Goal: Task Accomplishment & Management: Complete application form

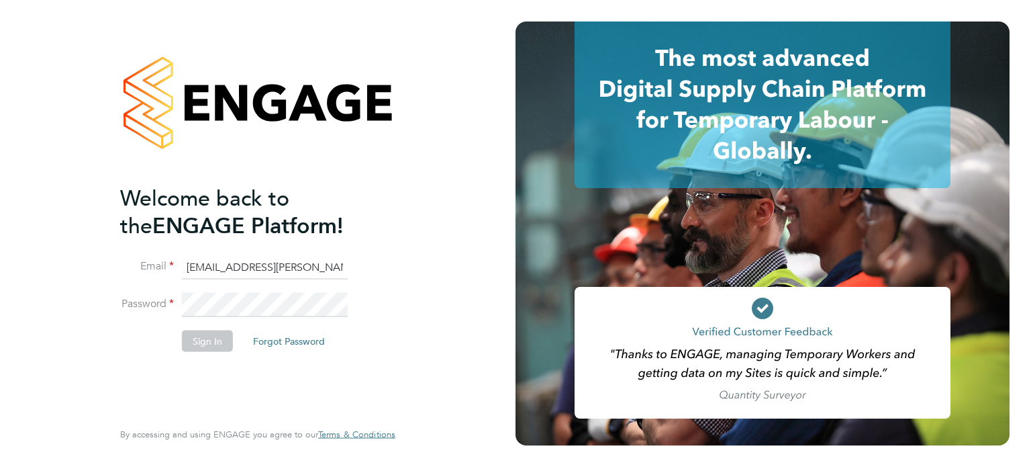
click at [224, 259] on input "emma.wells@randstad.co.uk" at bounding box center [265, 267] width 166 height 24
type input "cscportals@randstadcpe.com"
click at [194, 350] on button "Sign In" at bounding box center [207, 340] width 51 height 21
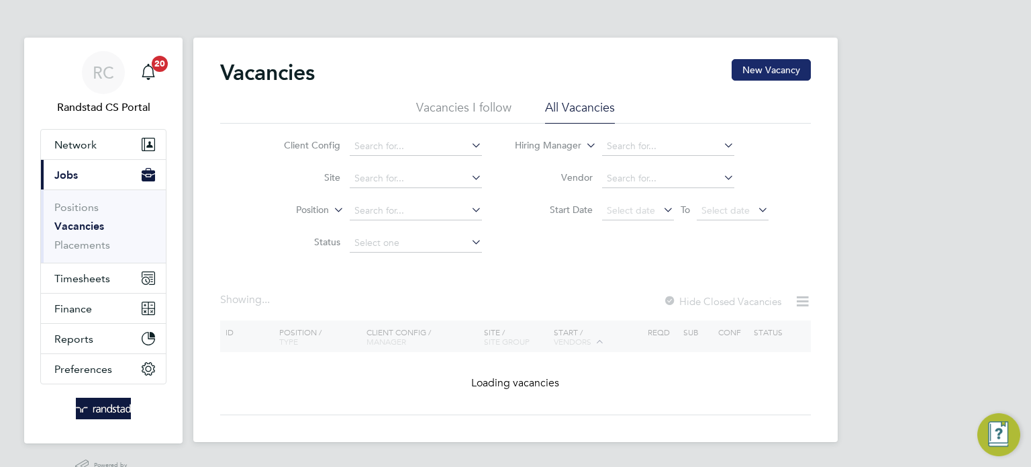
click at [780, 62] on button "New Vacancy" at bounding box center [771, 69] width 79 height 21
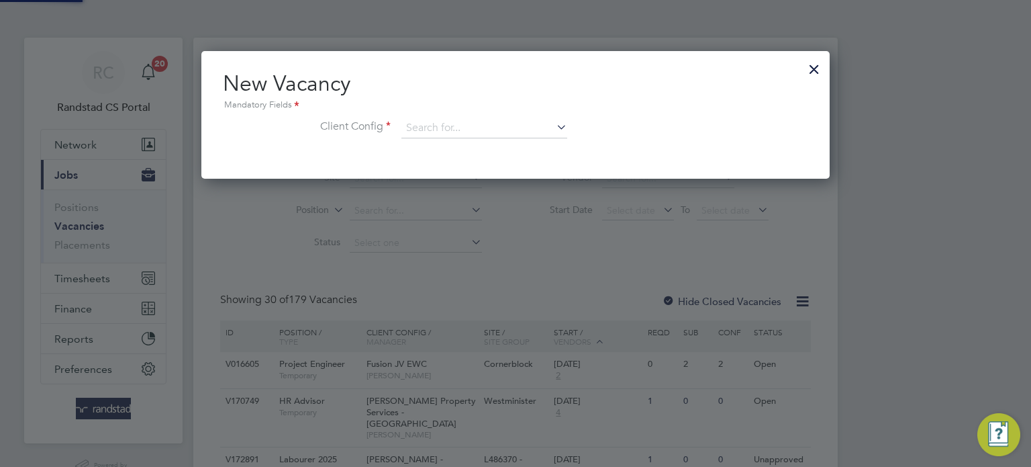
scroll to position [127, 629]
click at [447, 115] on div "New Vacancy Mandatory Fields Client Config" at bounding box center [515, 111] width 585 height 82
click at [448, 119] on input at bounding box center [485, 128] width 166 height 20
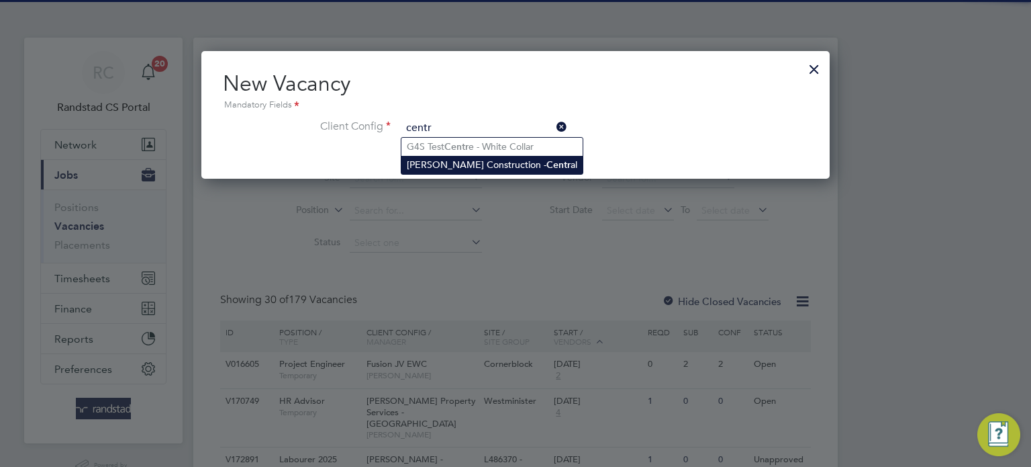
click at [475, 166] on li "Morgan Sindall Construction - Centr al" at bounding box center [492, 165] width 181 height 18
type input "Morgan Sindall Construction - Central"
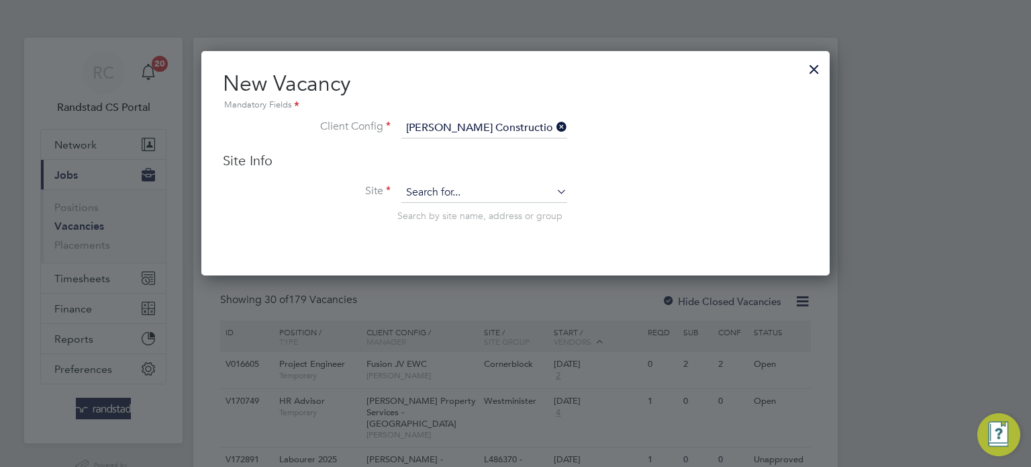
click at [467, 192] on input at bounding box center [485, 193] width 166 height 20
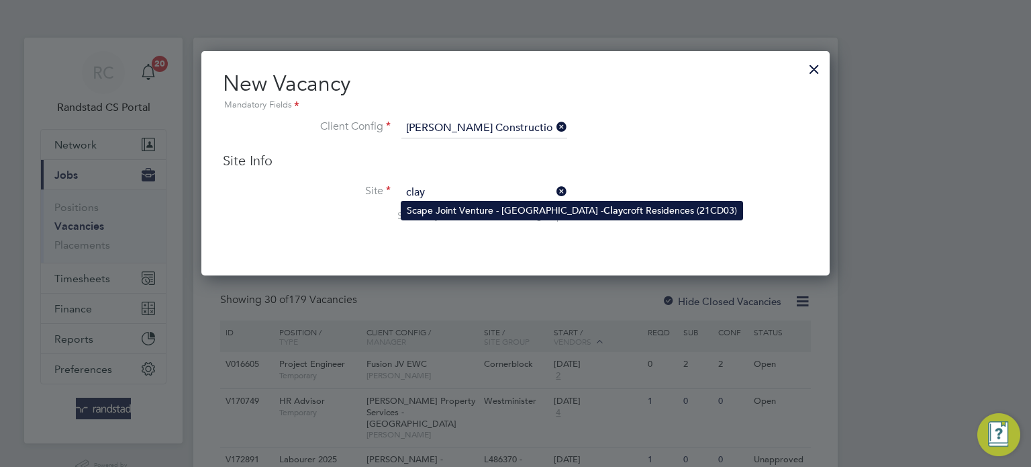
click at [479, 209] on li "Scape Joint Venture - University of Warwick - Clay croft Residences (21CD03)" at bounding box center [572, 210] width 341 height 18
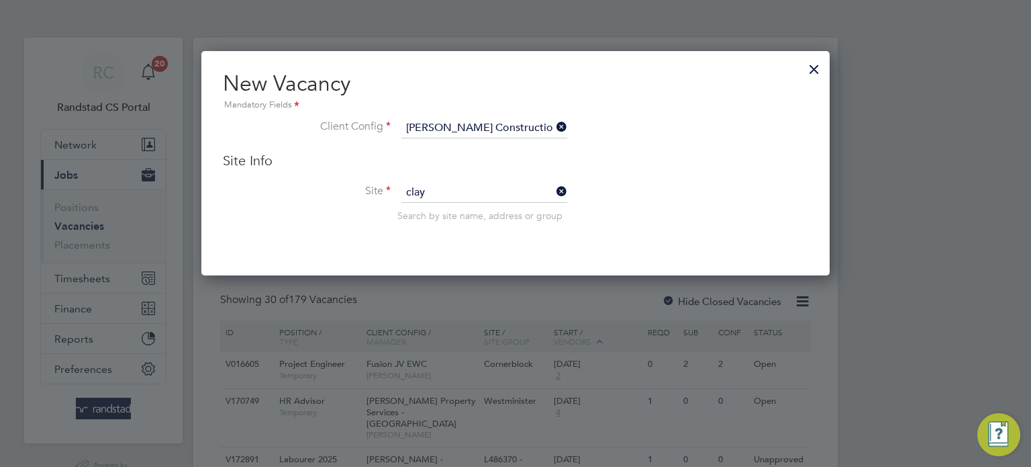
type input "Scape Joint Venture - University of Warwick - Claycroft Residences (21CD03)"
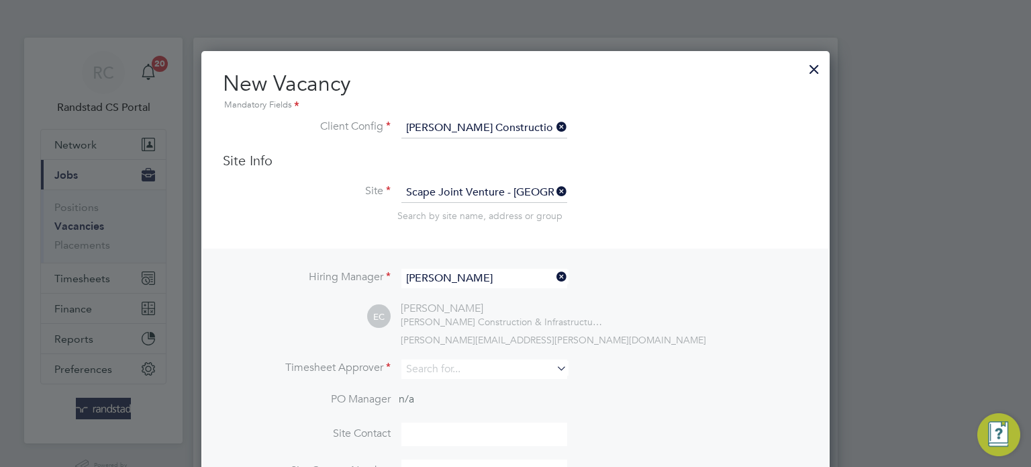
click at [483, 283] on input "Elliott Cope" at bounding box center [485, 278] width 166 height 19
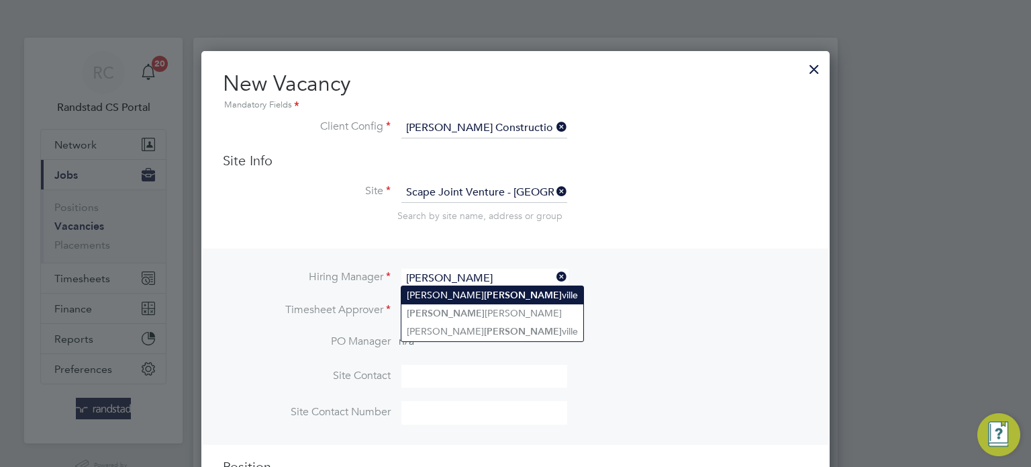
click at [479, 291] on li "Luke Mel ville" at bounding box center [493, 295] width 182 height 18
type input "Luke Melville"
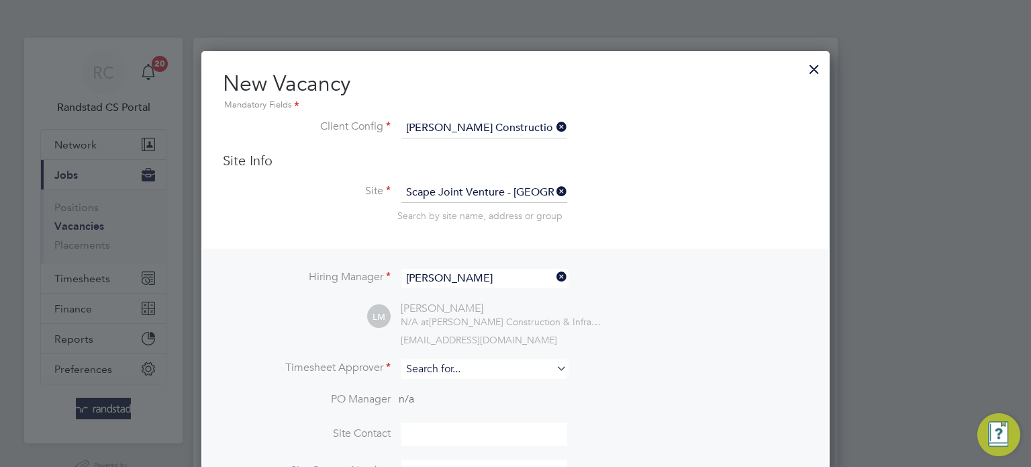
click at [457, 365] on input at bounding box center [485, 368] width 166 height 19
type input "l"
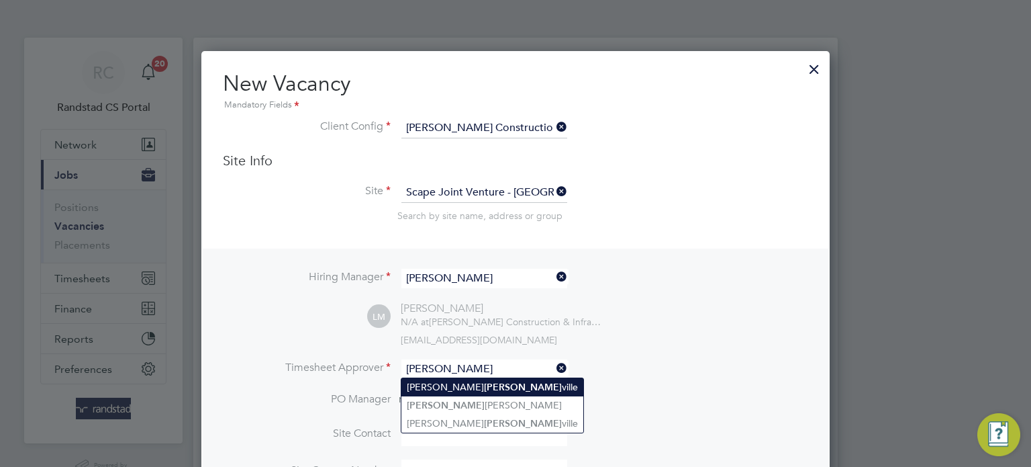
click at [469, 386] on li "Luke Mel ville" at bounding box center [493, 387] width 182 height 18
type input "Luke Melville"
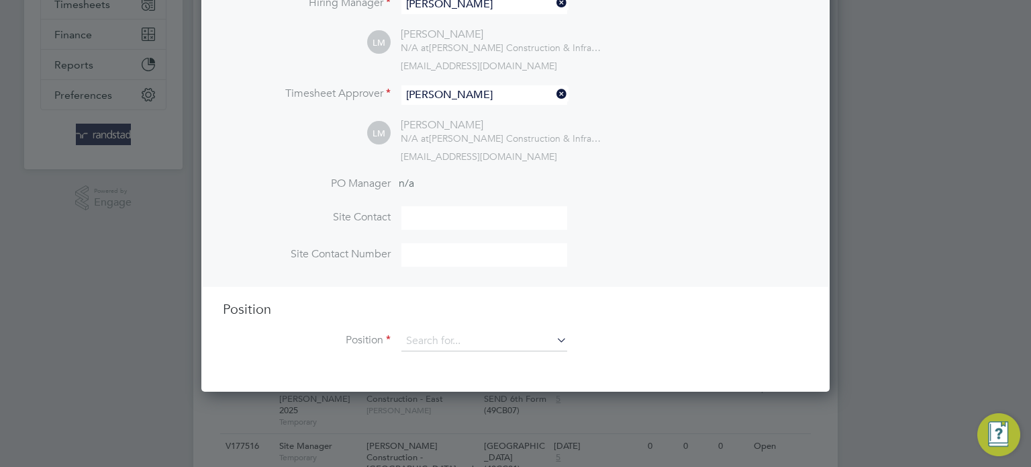
scroll to position [300, 0]
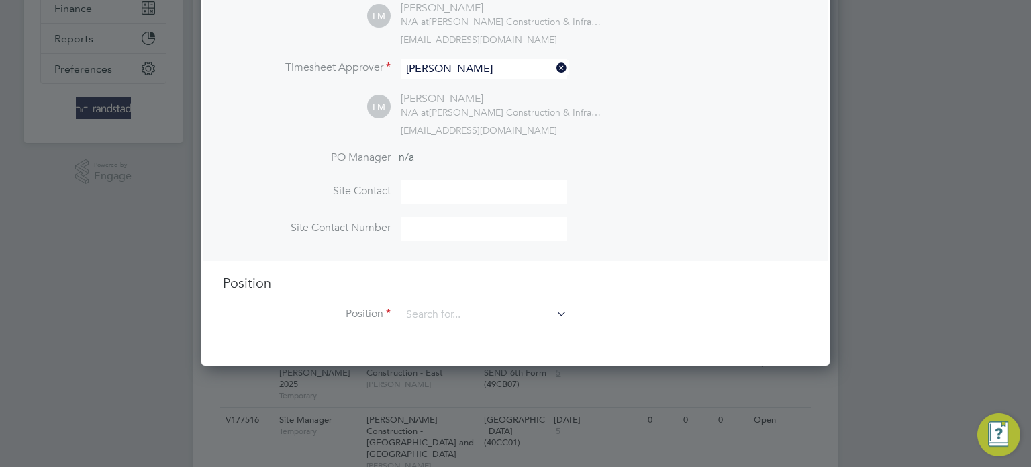
click at [458, 326] on li "Position" at bounding box center [515, 322] width 585 height 34
click at [461, 321] on input at bounding box center [485, 315] width 166 height 20
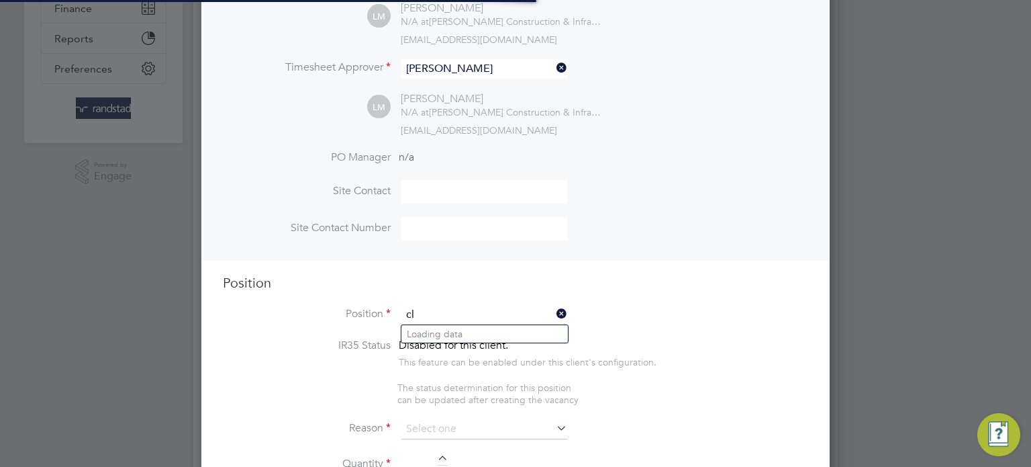
scroll to position [1893, 629]
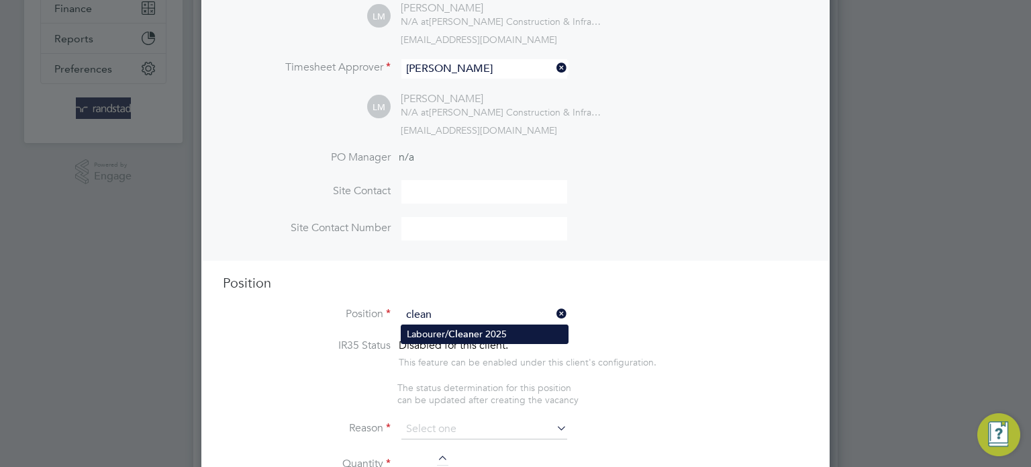
click at [467, 330] on b "Clean" at bounding box center [462, 333] width 26 height 11
type input "Labourer/Cleaner 2025"
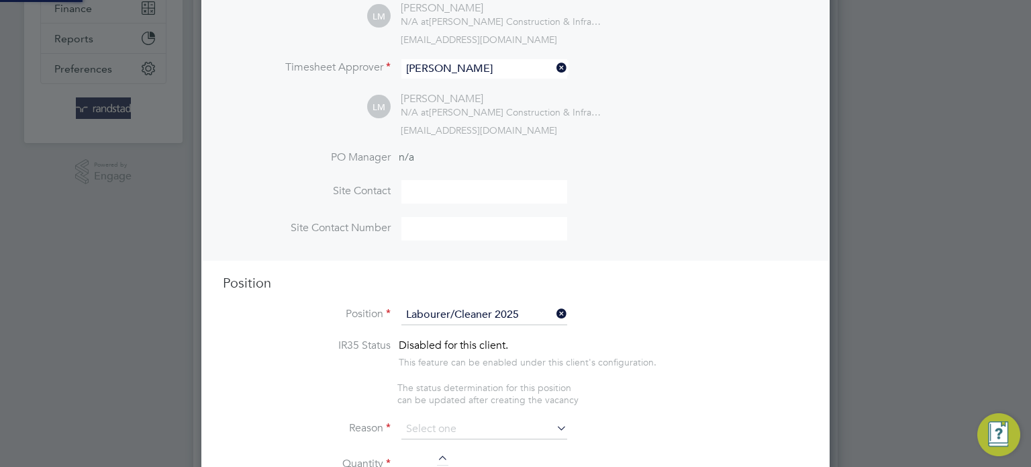
type textarea "Attend to site amenities, toilets, offices, drying rooms, canteen etc. Occasion…"
click at [444, 420] on input at bounding box center [485, 429] width 166 height 20
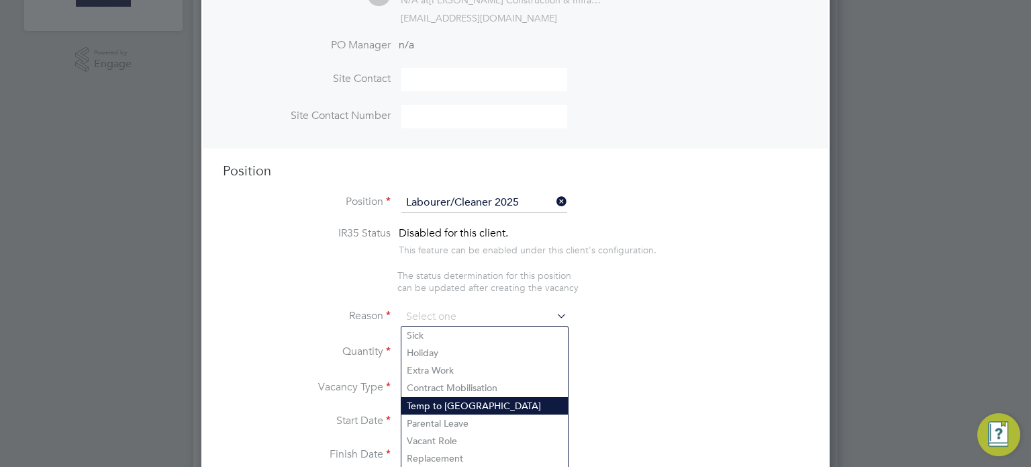
scroll to position [419, 0]
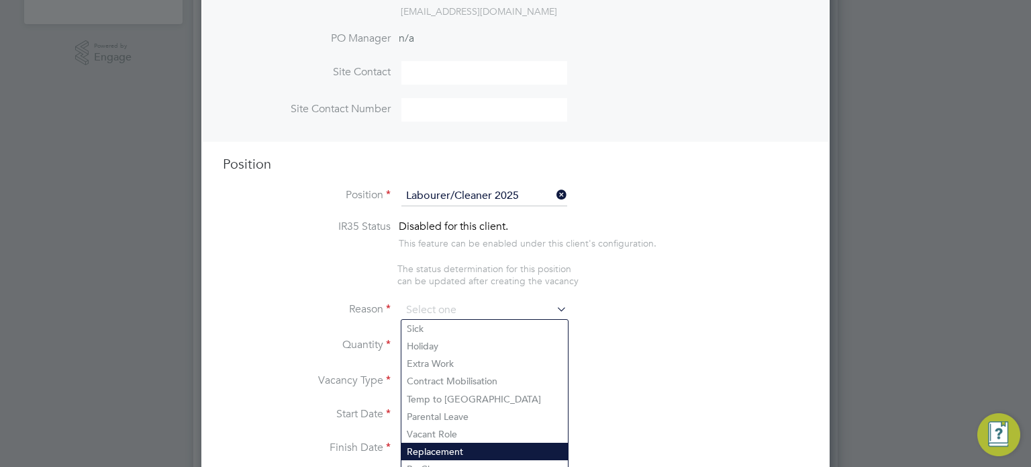
click at [434, 445] on li "Replacement" at bounding box center [485, 450] width 167 height 17
type input "Replacement"
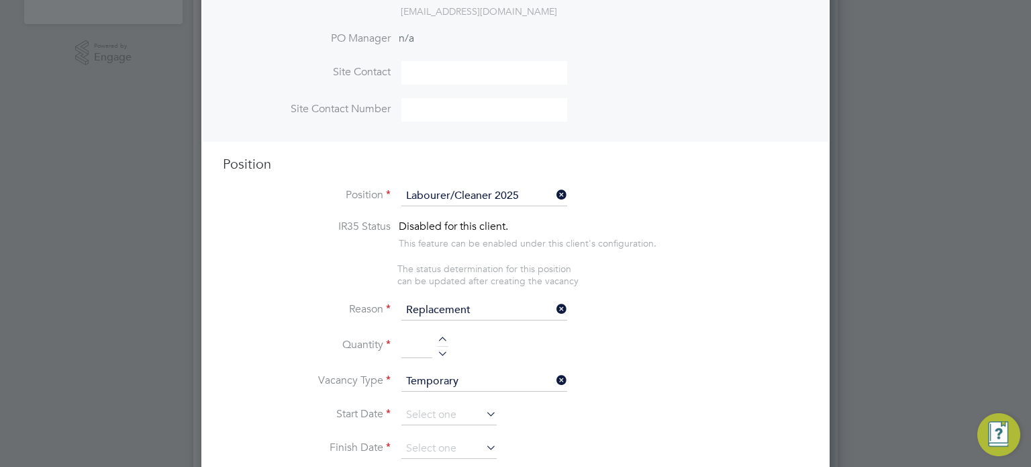
click at [442, 355] on li "Quantity" at bounding box center [515, 353] width 585 height 38
click at [440, 348] on div at bounding box center [442, 350] width 11 height 9
type input "1"
click at [426, 405] on input at bounding box center [449, 415] width 95 height 20
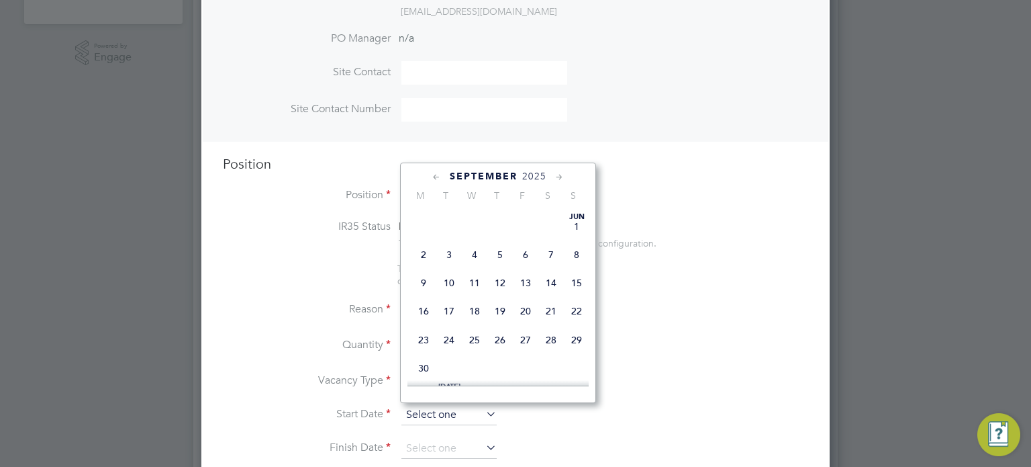
scroll to position [507, 0]
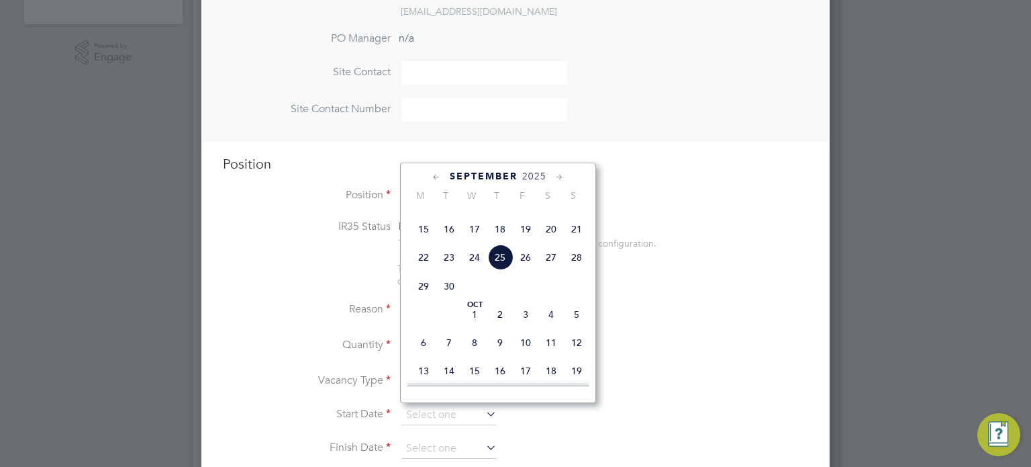
click at [495, 270] on span "25" at bounding box center [500, 257] width 26 height 26
type input "25 Sep 2025"
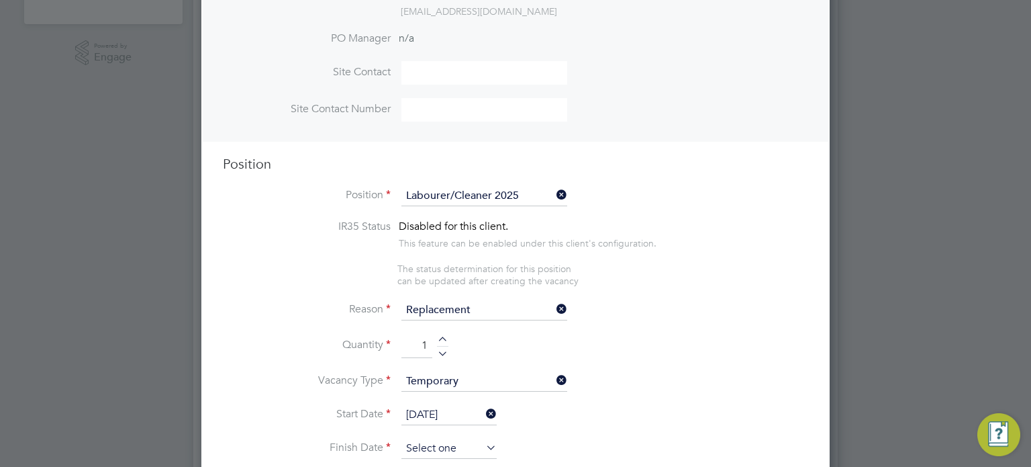
click at [454, 438] on input at bounding box center [449, 448] width 95 height 20
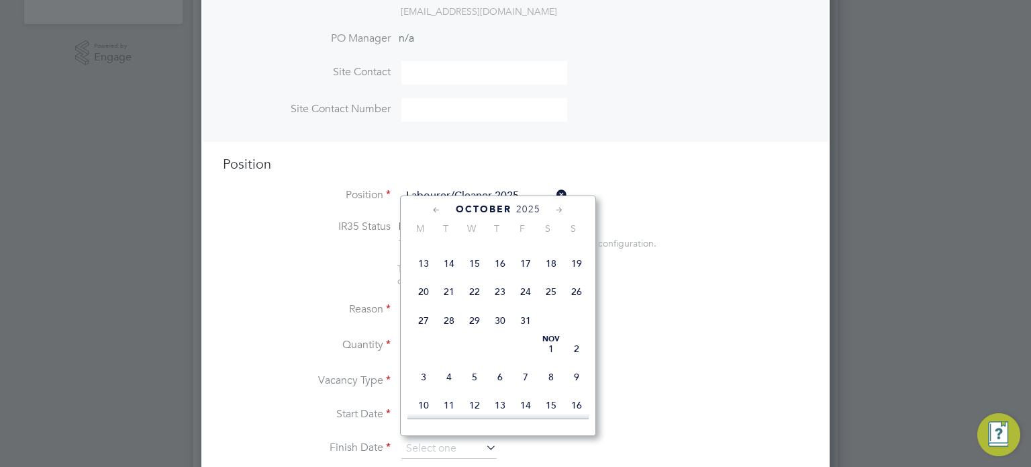
scroll to position [650, 0]
click at [520, 330] on span "31" at bounding box center [526, 318] width 26 height 26
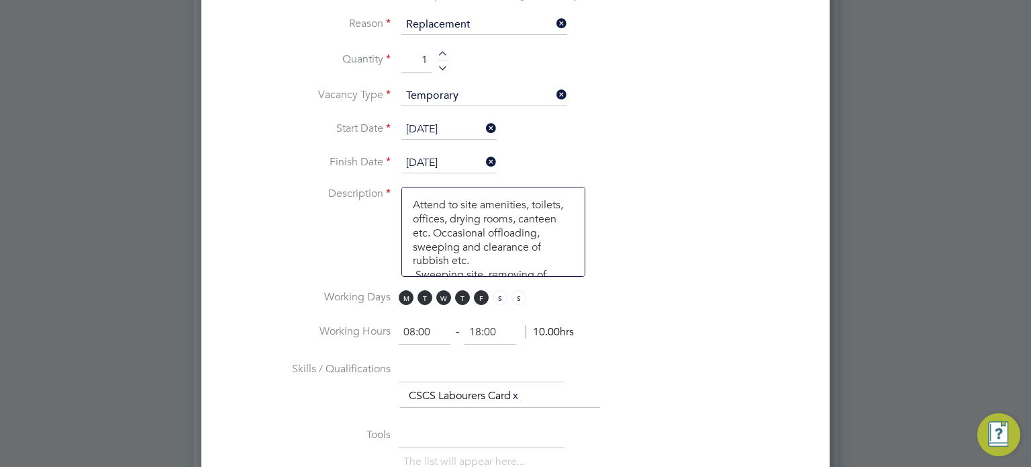
scroll to position [699, 0]
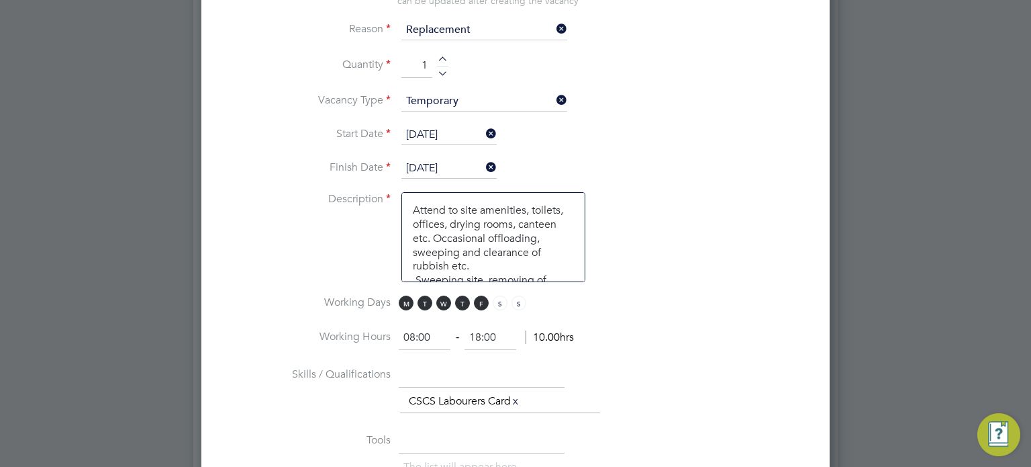
click at [450, 158] on input "31 Oct 2025" at bounding box center [449, 168] width 95 height 20
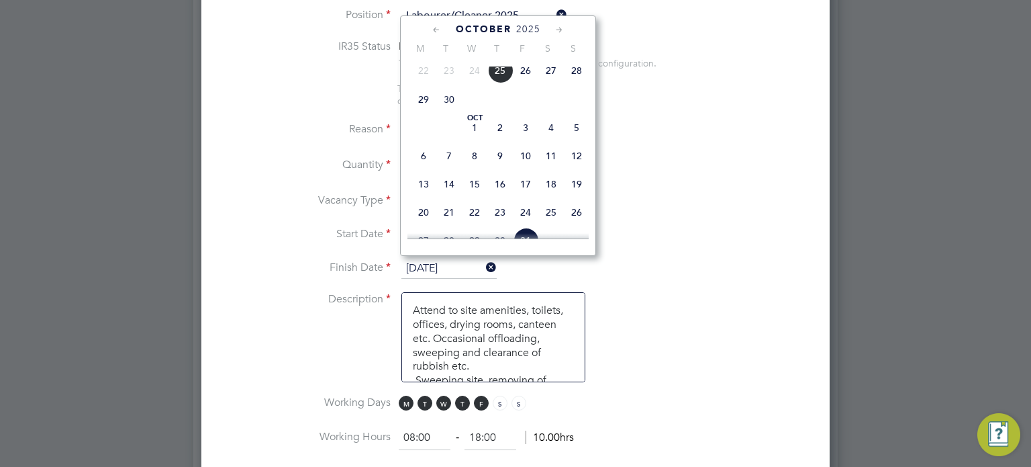
scroll to position [374, 0]
click at [520, 143] on span "3" at bounding box center [526, 130] width 26 height 26
type input "03 Oct 2025"
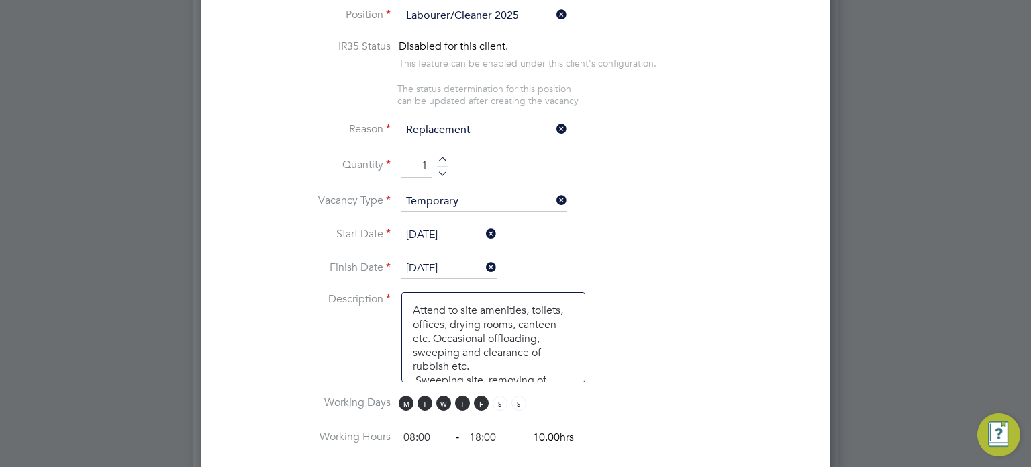
scroll to position [1558, 0]
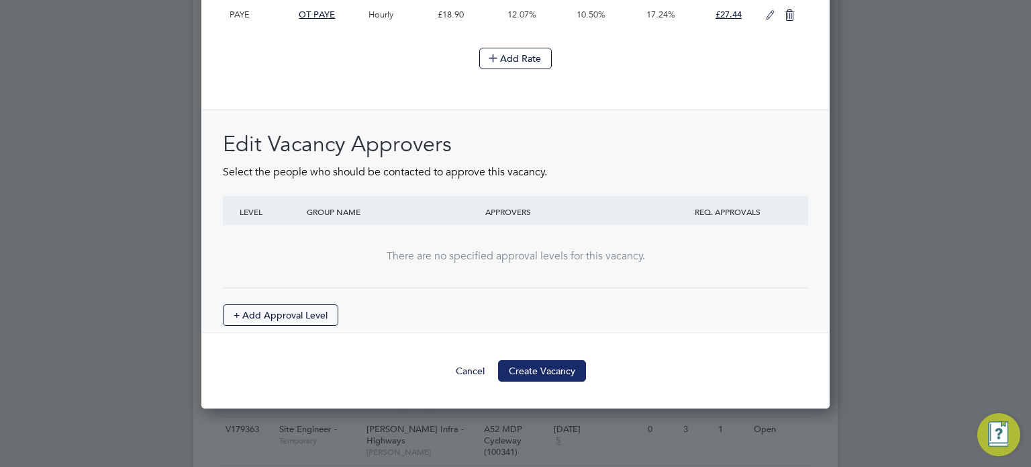
click at [563, 360] on button "Create Vacancy" at bounding box center [542, 370] width 88 height 21
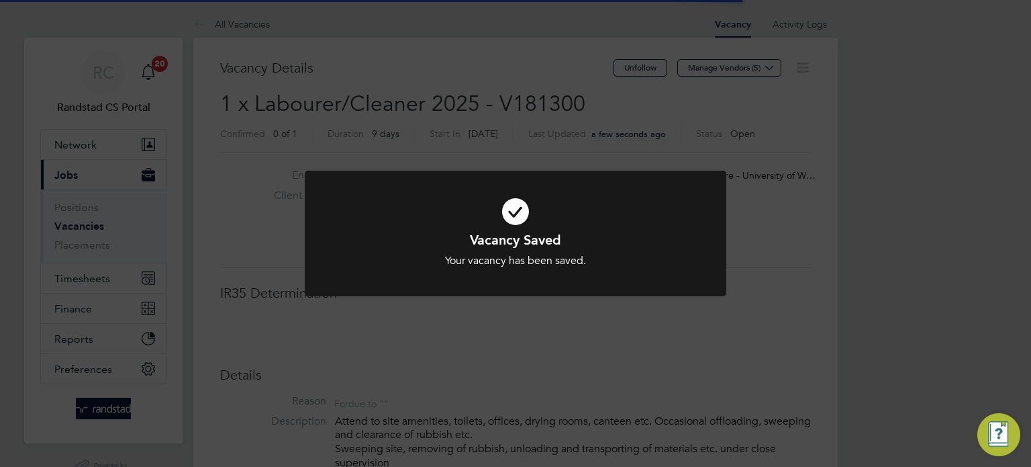
click at [857, 295] on div "Vacancy Saved Your vacancy has been saved. Cancel Okay" at bounding box center [515, 233] width 1031 height 467
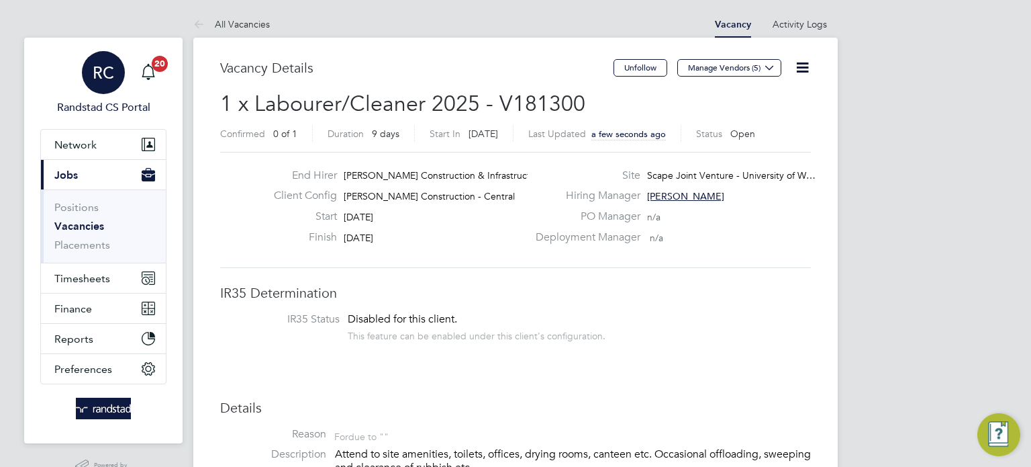
click at [101, 54] on div "RC" at bounding box center [103, 72] width 43 height 43
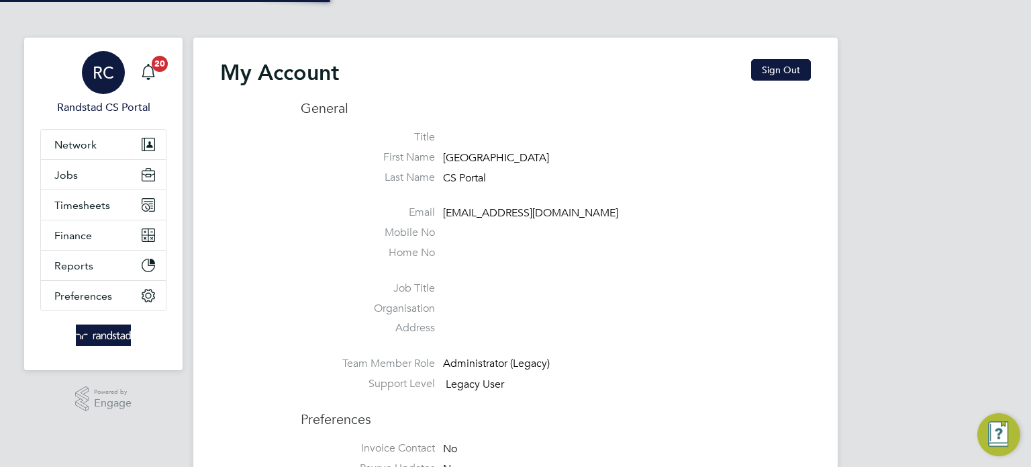
type input "cscportals@randstadcpe.com"
click at [810, 66] on button "Sign Out" at bounding box center [781, 69] width 60 height 21
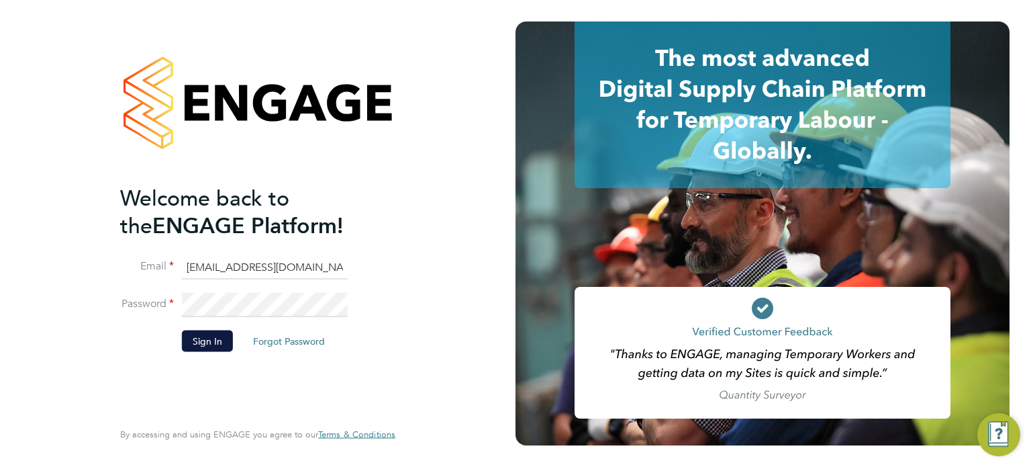
click at [261, 265] on input "cscportals@randstadcpe.com" at bounding box center [265, 267] width 166 height 24
type input "labourdeskmslv@randstadcpe.com"
click at [203, 350] on li "Sign In Forgot Password" at bounding box center [251, 347] width 262 height 35
click at [203, 349] on button "Sign In" at bounding box center [207, 340] width 51 height 21
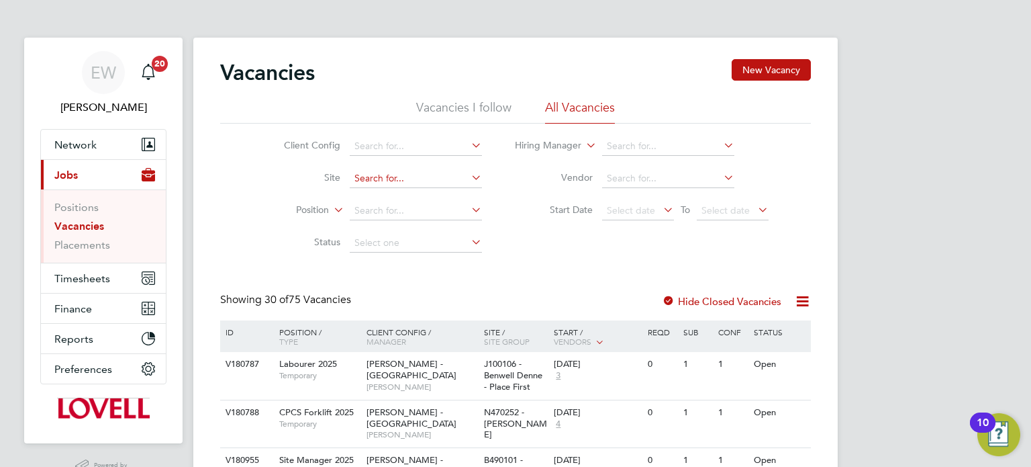
click at [383, 186] on input at bounding box center [416, 178] width 132 height 19
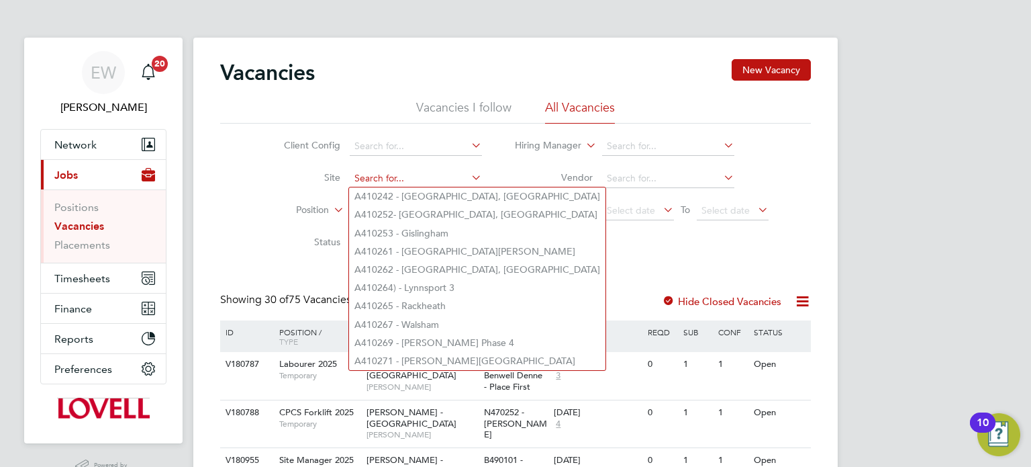
type input "g"
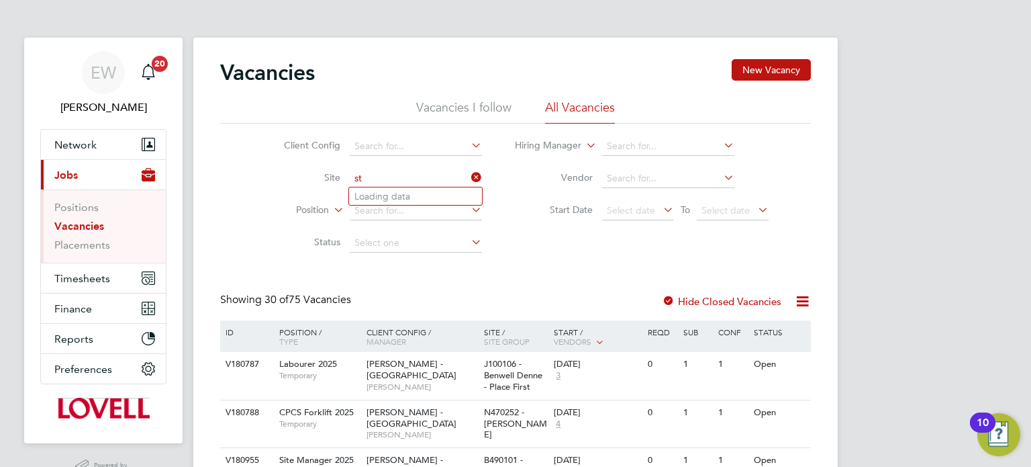
type input "st"
click at [383, 186] on input at bounding box center [416, 178] width 132 height 19
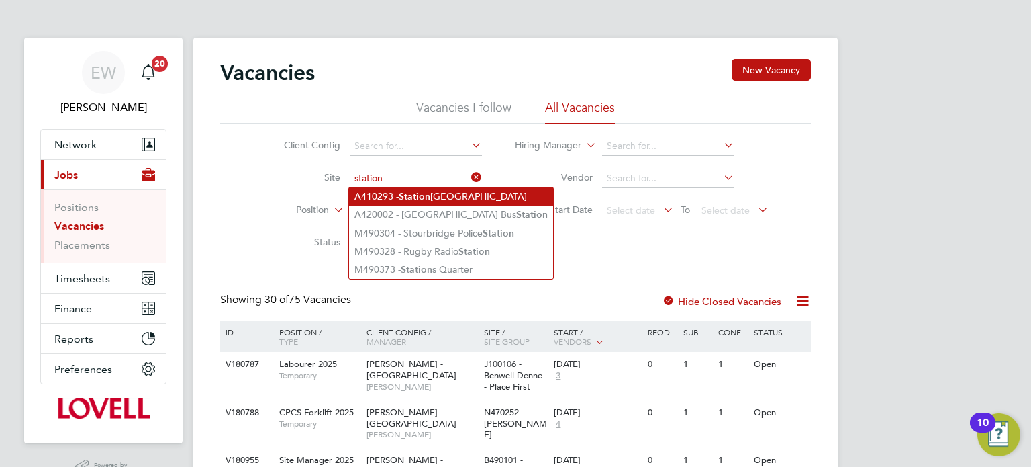
click at [423, 193] on b "Station" at bounding box center [415, 196] width 32 height 11
type input "A410293 - Station Road Isleham"
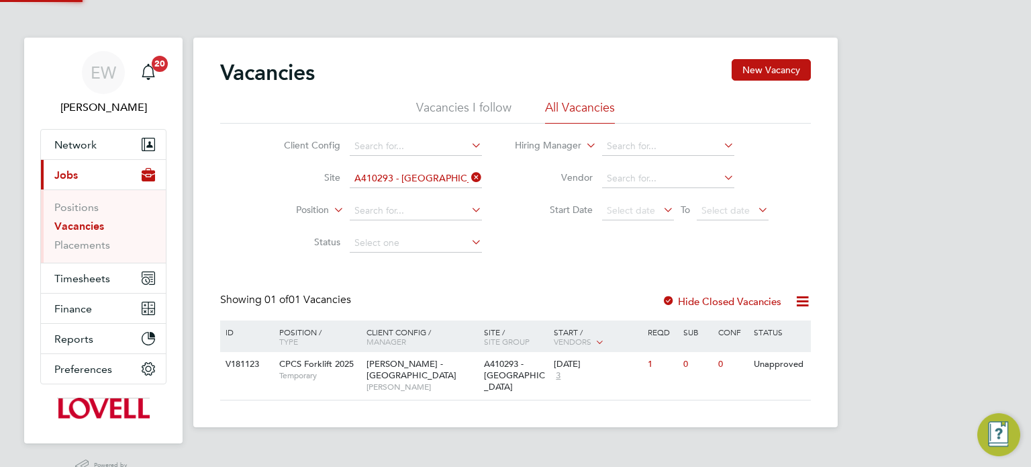
scroll to position [32, 0]
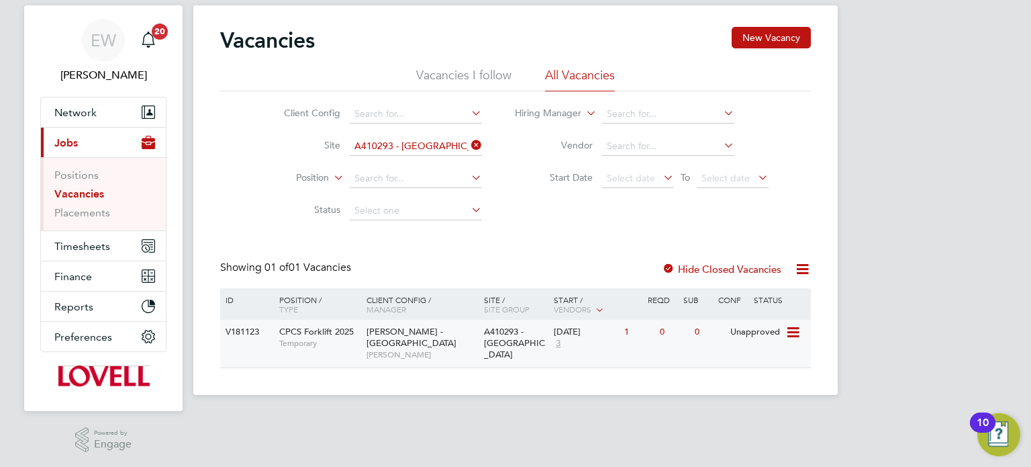
click at [459, 350] on div "Lovell - East Anglia Lindsay Pritcher" at bounding box center [421, 343] width 117 height 46
click at [378, 148] on input "A410293 - Station Road Isleham" at bounding box center [416, 146] width 132 height 19
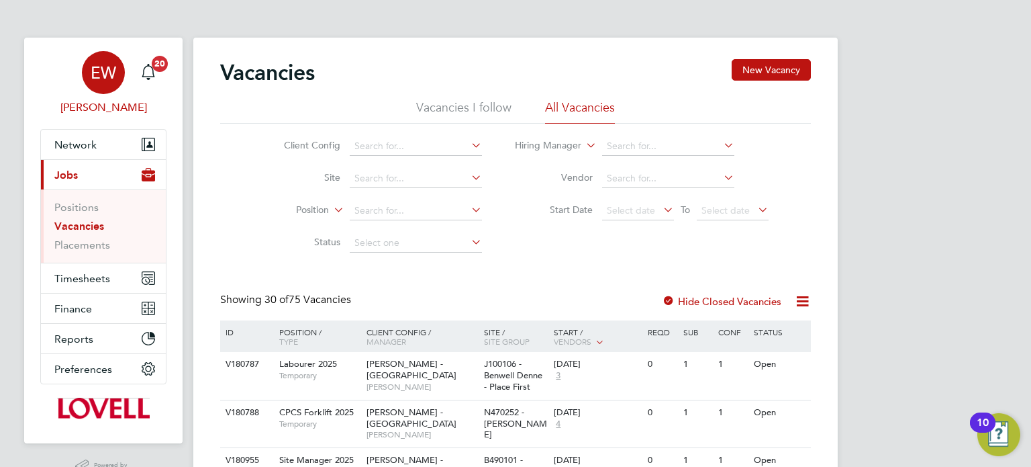
click at [89, 95] on link "EW Emma Wells" at bounding box center [103, 83] width 126 height 64
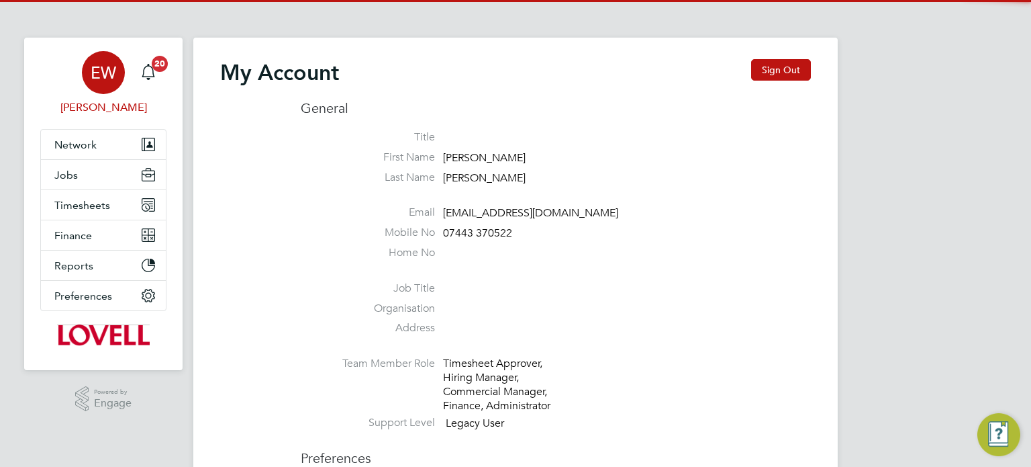
type input "labourdeskmslv@randstadcpe.com"
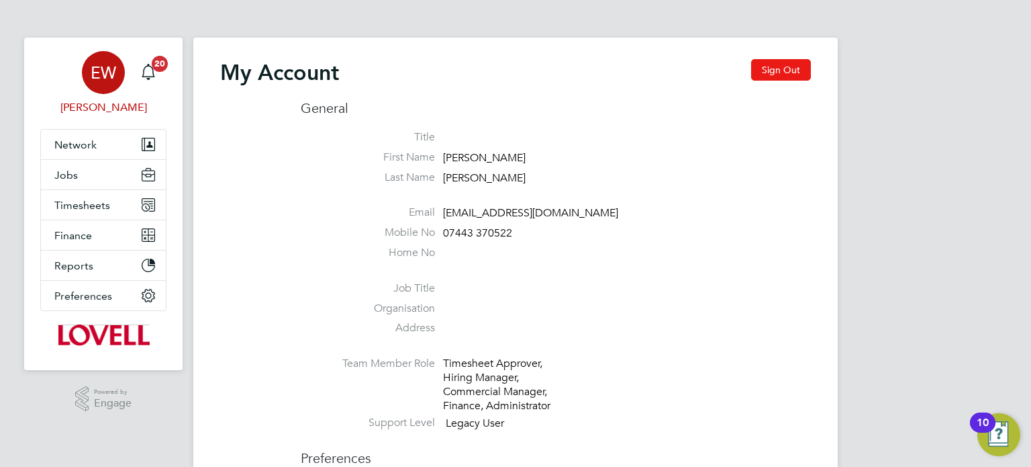
click at [768, 80] on button "Sign Out" at bounding box center [781, 69] width 60 height 21
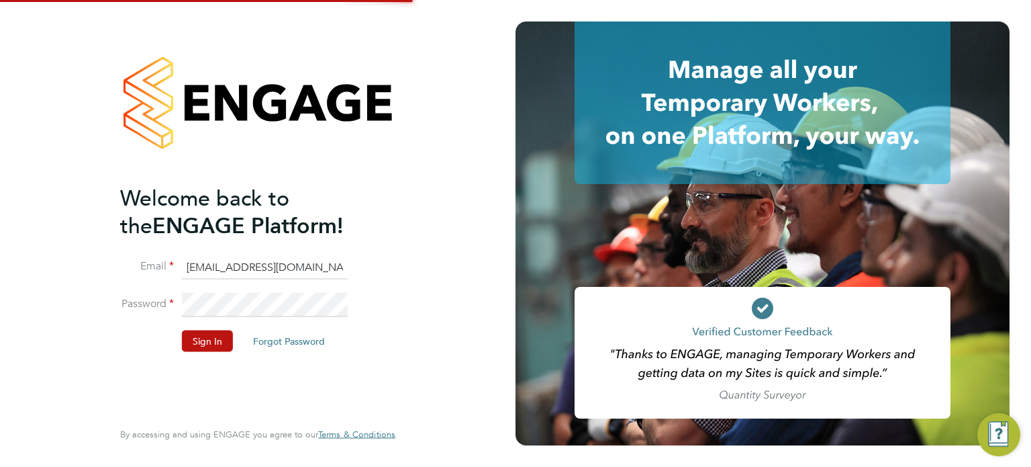
click at [240, 273] on input "labourdeskmslv@randstadcpe.com" at bounding box center [265, 267] width 166 height 24
type input "cscportals@randstadcpe.com"
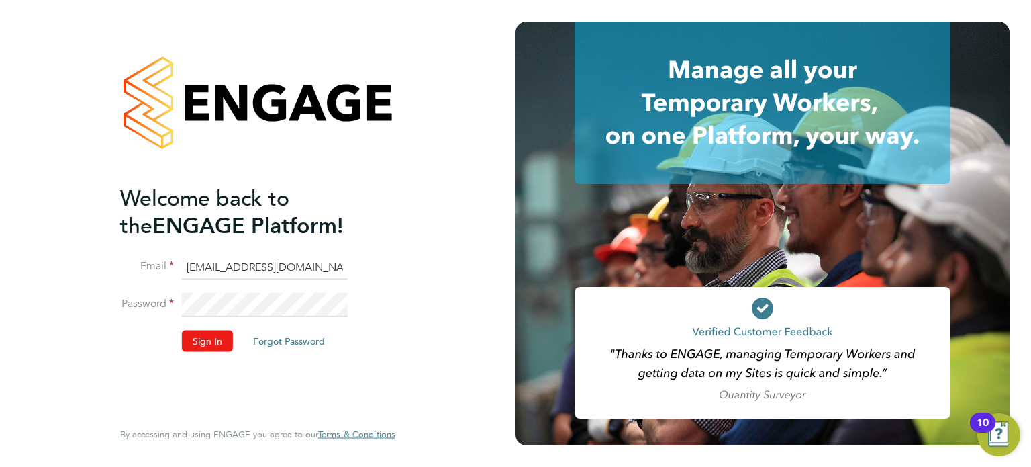
click at [194, 348] on button "Sign In" at bounding box center [207, 340] width 51 height 21
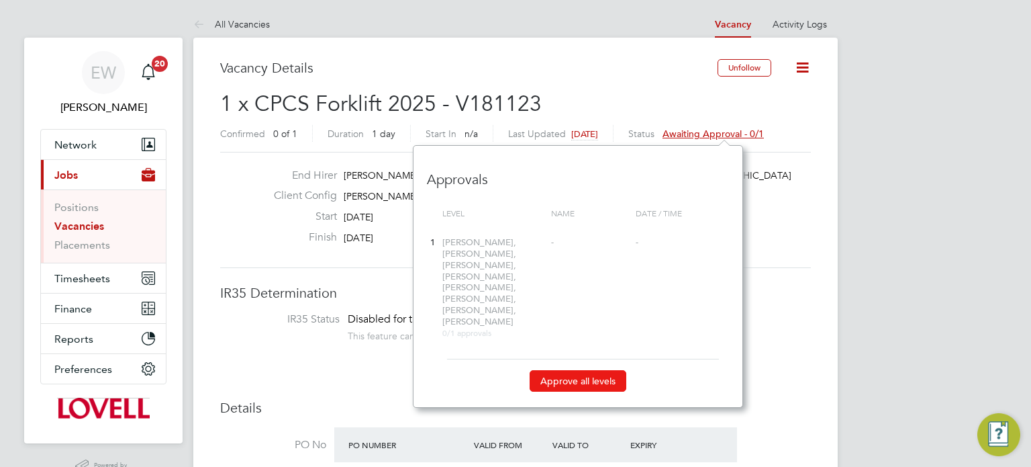
click at [554, 370] on button "Approve all levels" at bounding box center [578, 380] width 97 height 21
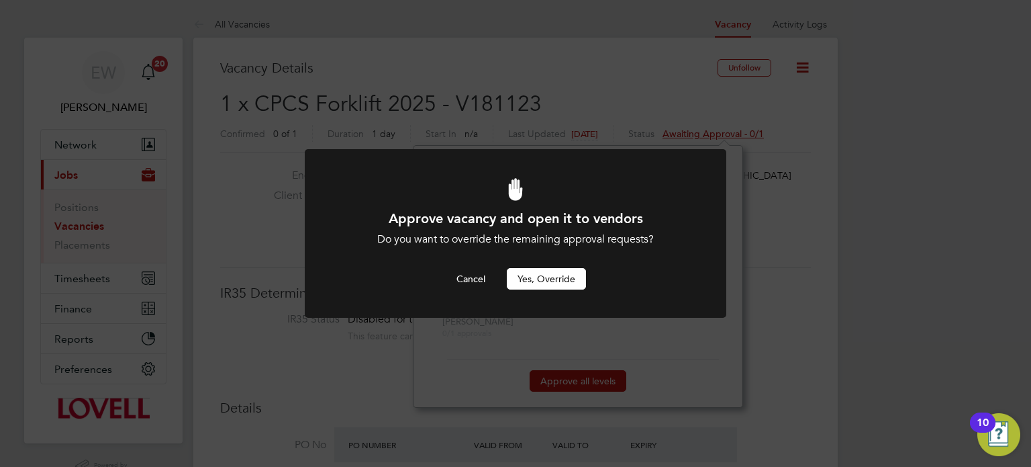
click at [547, 270] on button "Yes, Override" at bounding box center [546, 278] width 79 height 21
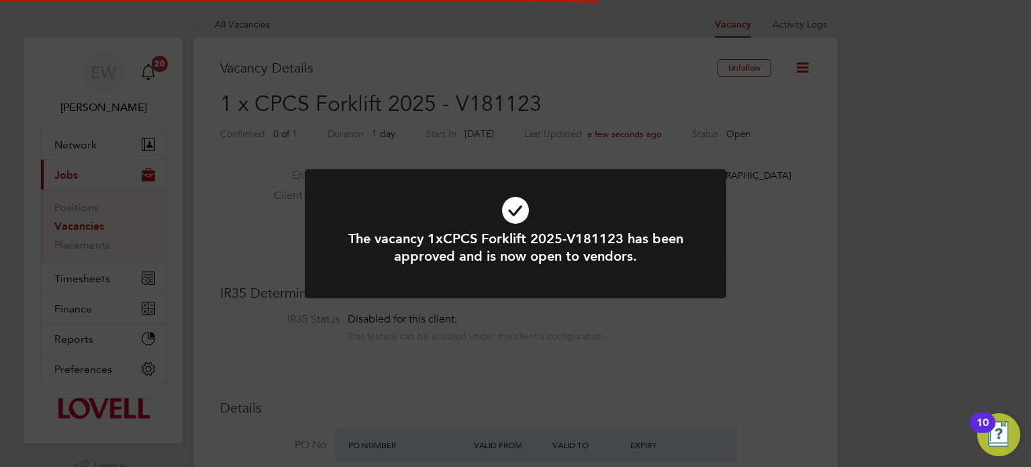
scroll to position [40, 94]
click at [805, 271] on div "The vacancy 1xCPCS Forklift 2025-V181123 has been approved and is now open to v…" at bounding box center [515, 233] width 1031 height 467
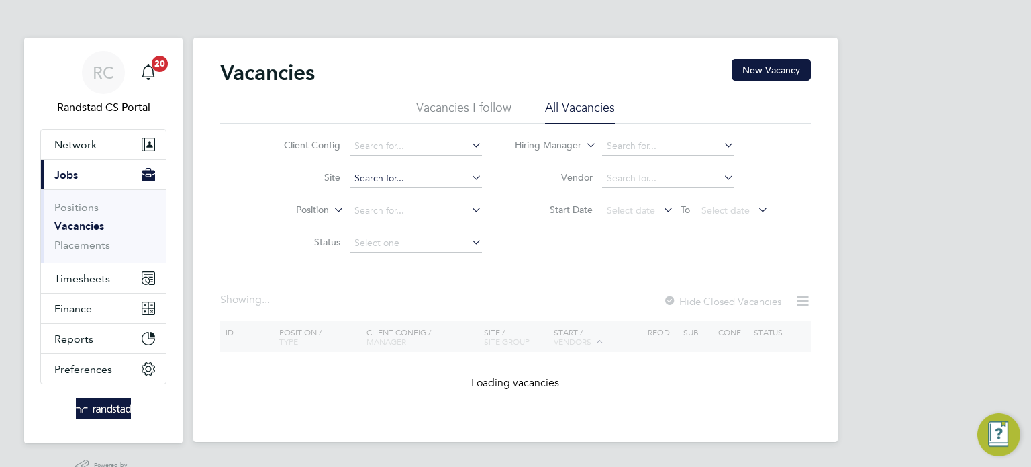
click at [409, 185] on input at bounding box center [416, 178] width 132 height 19
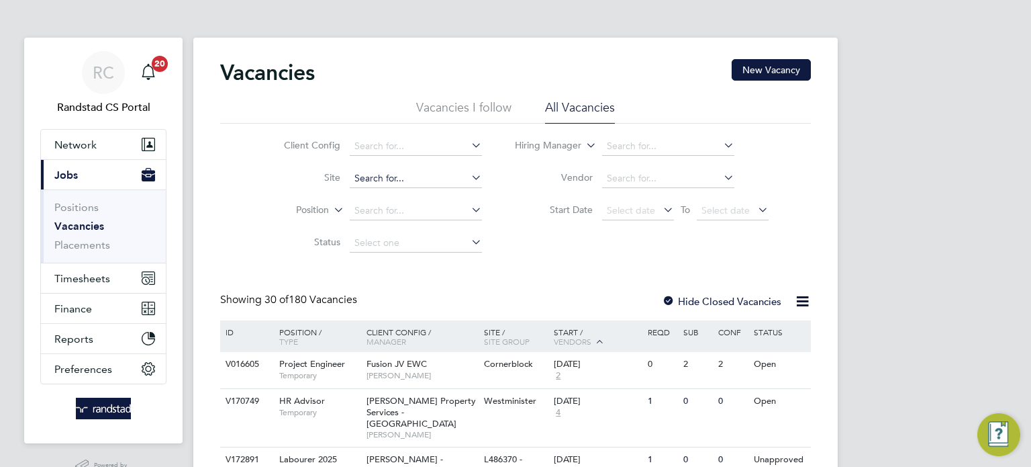
click at [379, 181] on input at bounding box center [416, 178] width 132 height 19
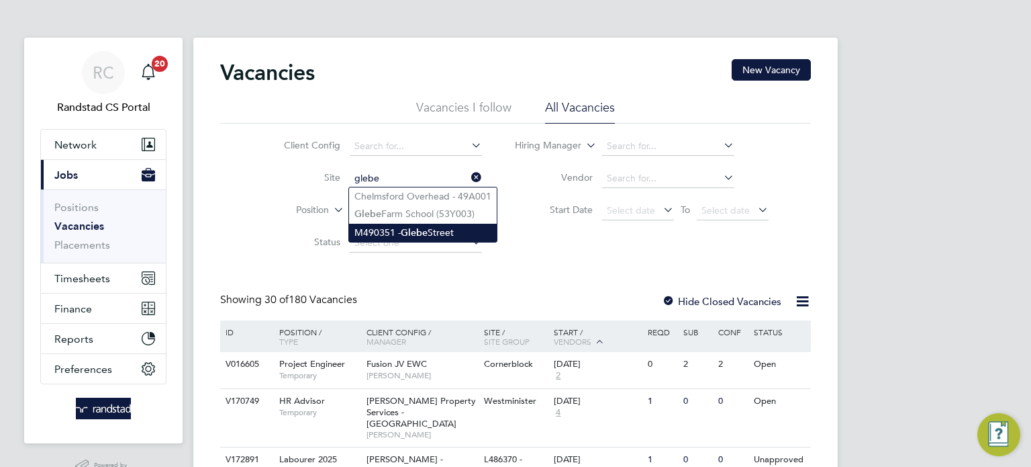
click at [442, 235] on li "M490351 - Glebe Street" at bounding box center [423, 233] width 148 height 18
type input "M490351 - Glebe Street"
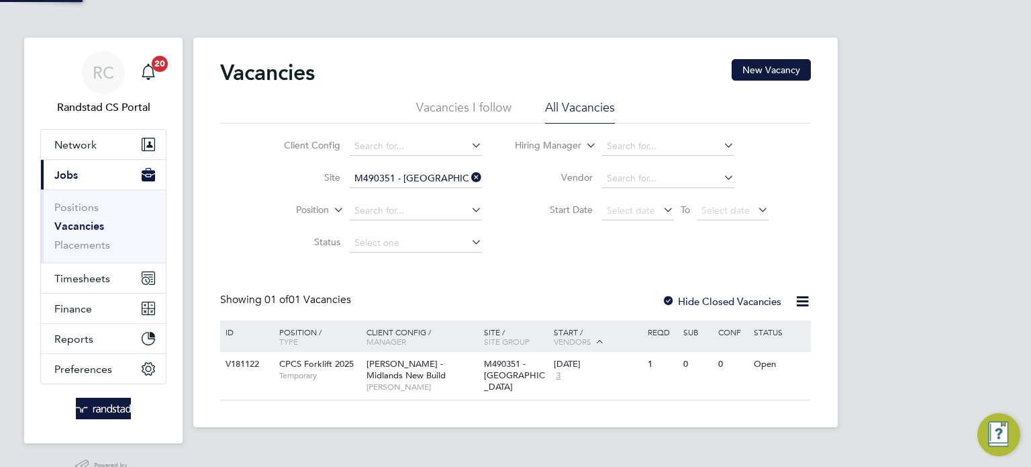
scroll to position [32, 0]
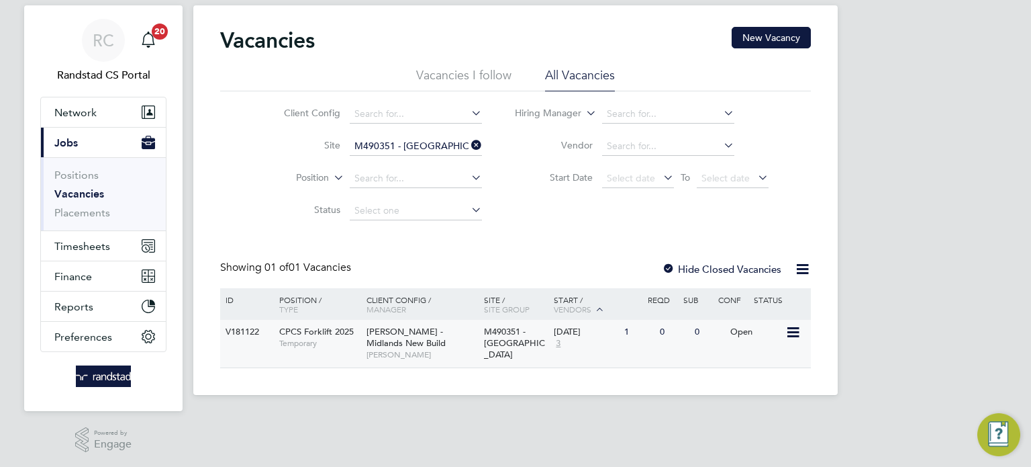
click at [446, 334] on span "Lovell - Midlands New Build" at bounding box center [406, 337] width 79 height 23
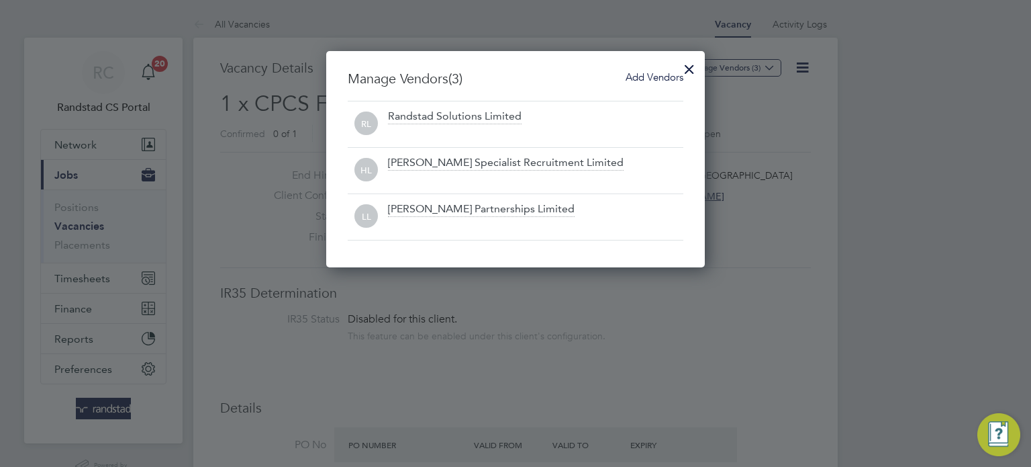
click at [637, 81] on span "Add Vendors" at bounding box center [655, 76] width 58 height 13
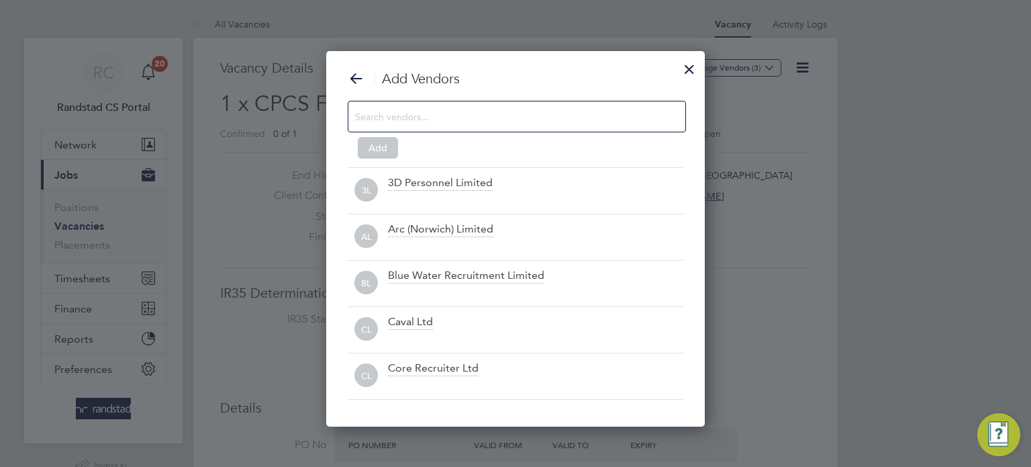
click at [504, 116] on input at bounding box center [506, 115] width 302 height 17
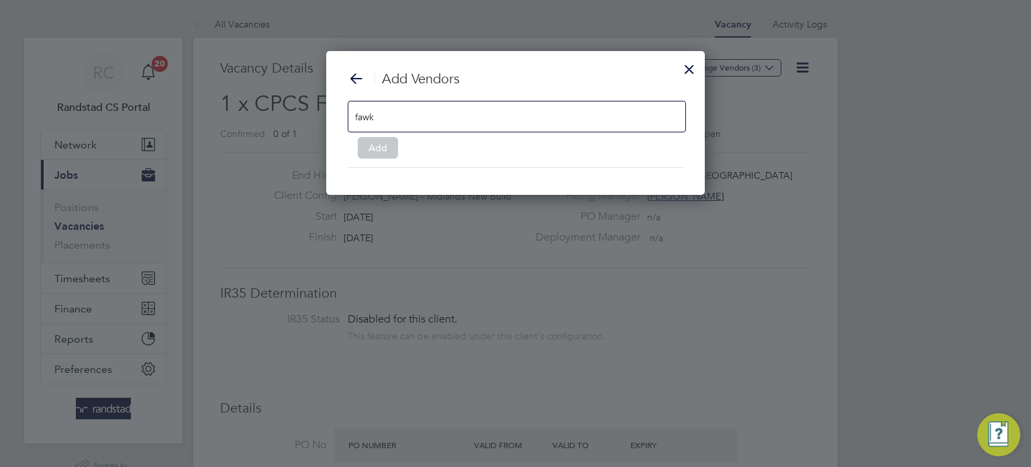
scroll to position [190, 379]
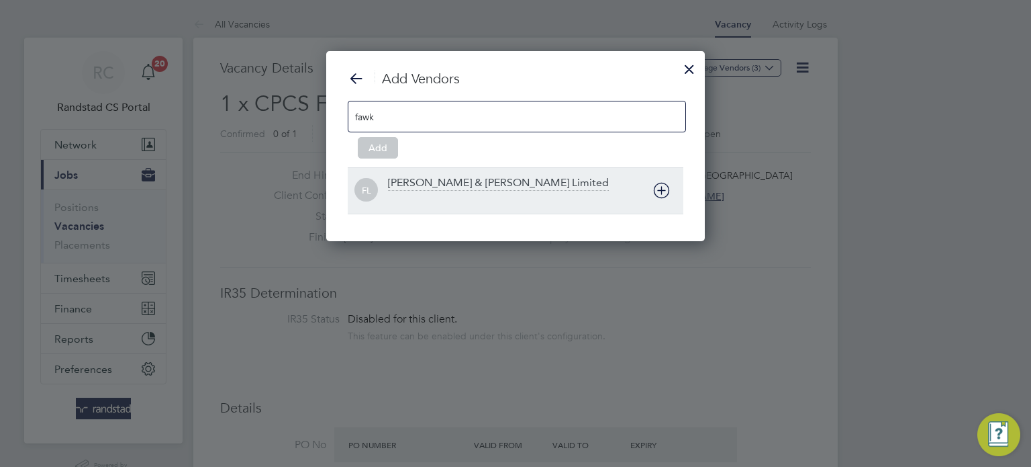
type input "fawk"
click at [661, 188] on icon at bounding box center [661, 190] width 17 height 17
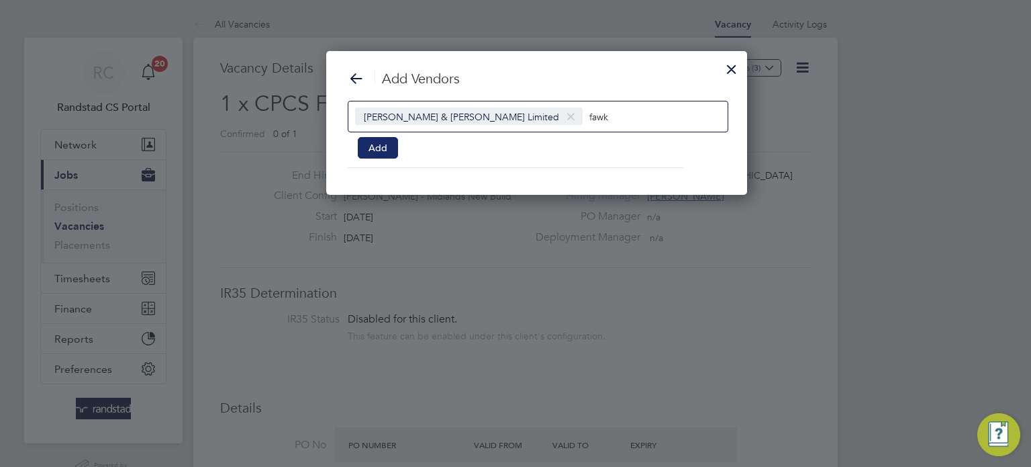
click at [371, 142] on button "Add" at bounding box center [378, 147] width 40 height 21
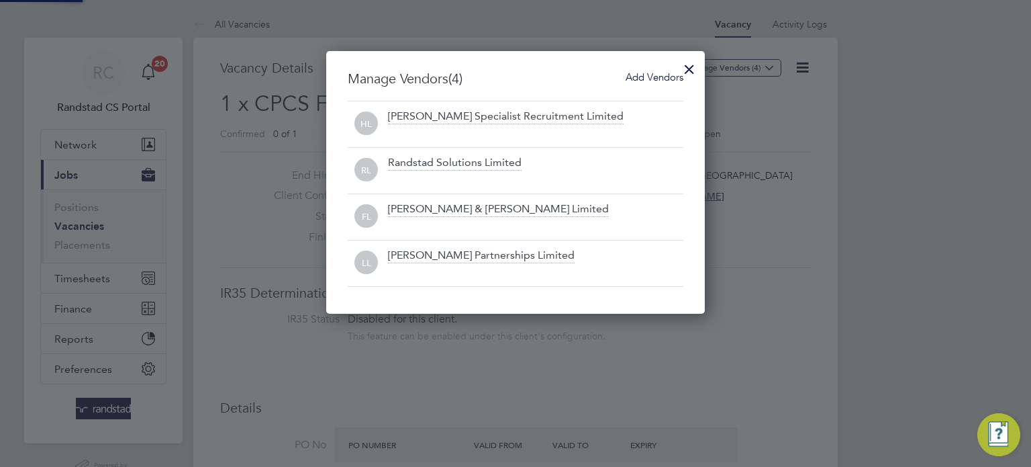
scroll to position [263, 379]
